Goal: Find specific page/section: Find specific page/section

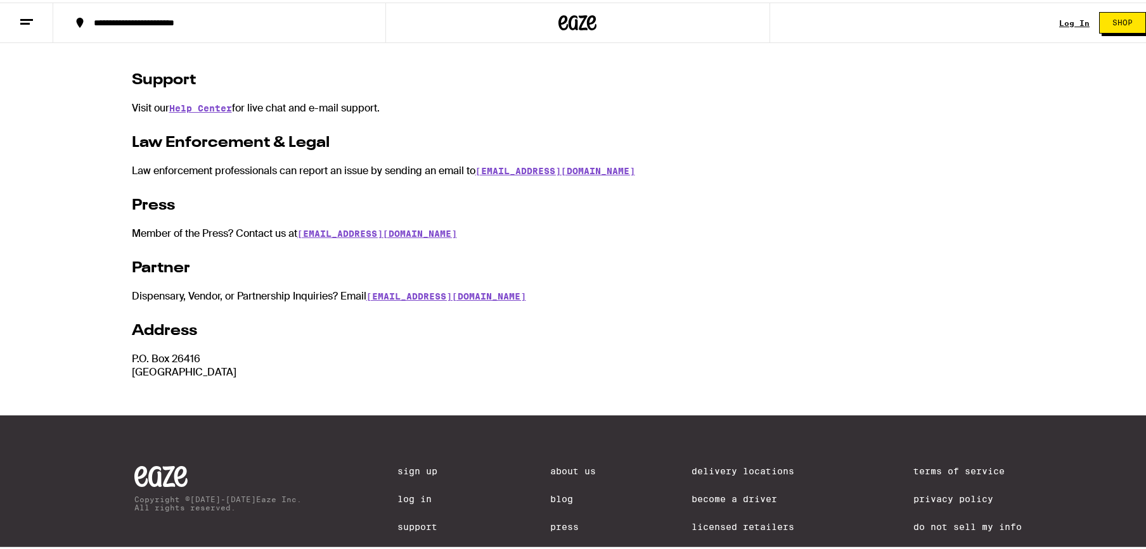
click at [565, 472] on link "About Us" at bounding box center [573, 469] width 46 height 10
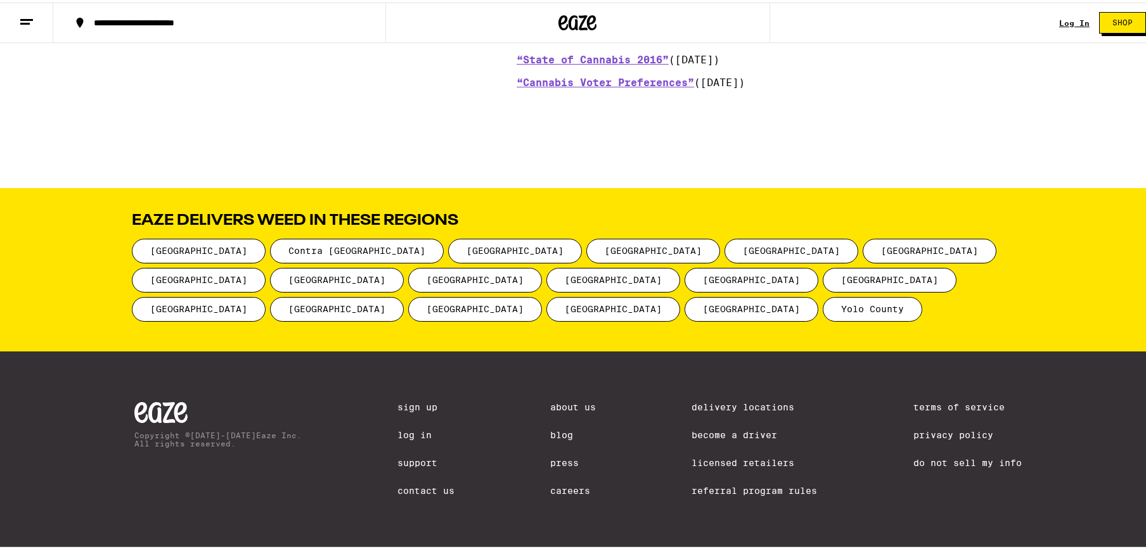
scroll to position [1589, 0]
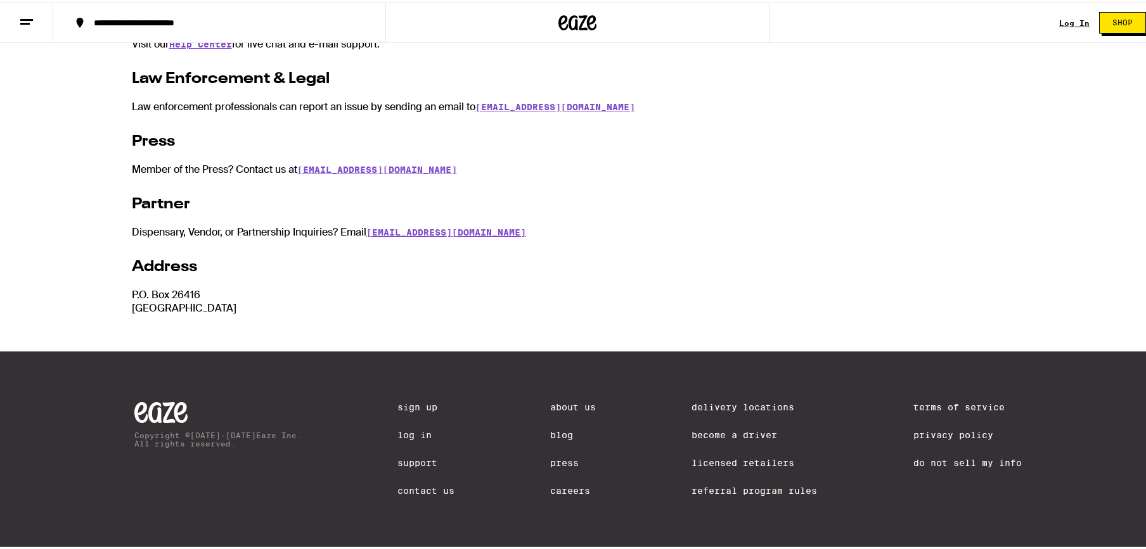
scroll to position [259, 0]
click at [731, 456] on link "Licensed Retailers" at bounding box center [753, 461] width 125 height 10
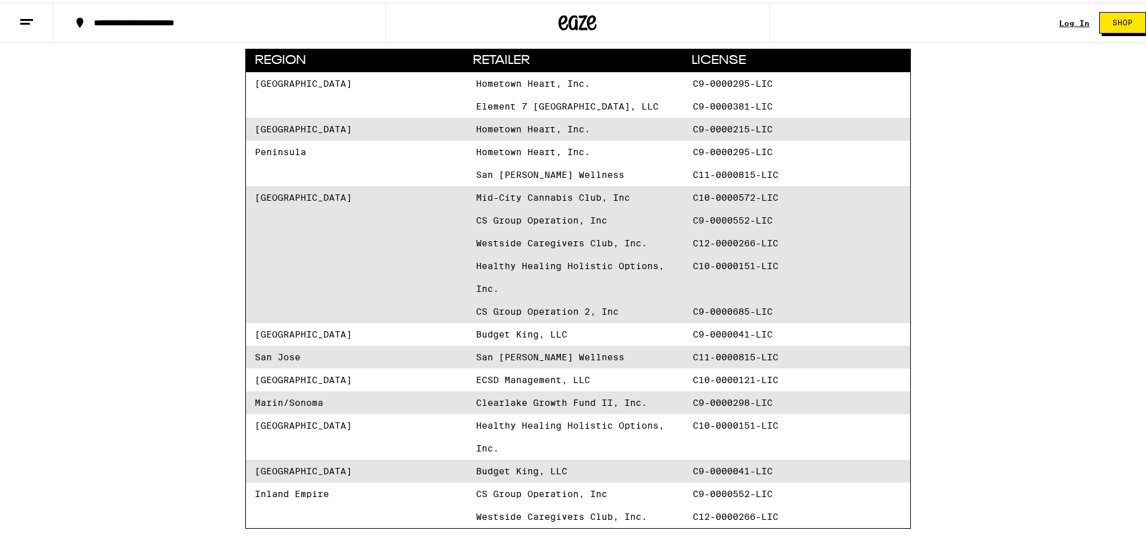
scroll to position [317, 0]
